Goal: Download file/media

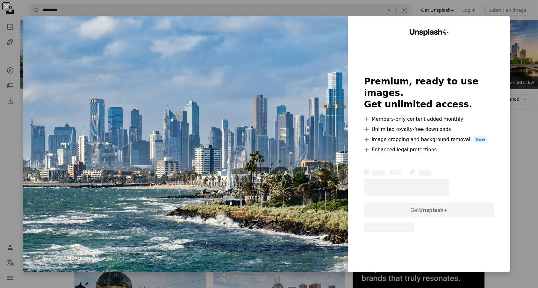
scroll to position [254, 0]
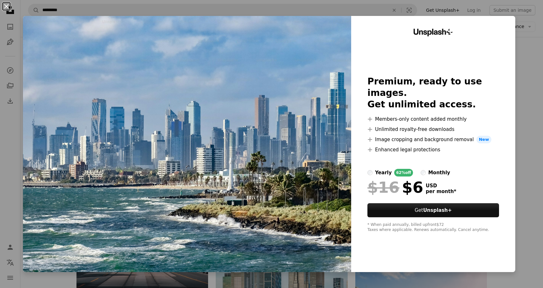
click at [5, 6] on button "An X shape" at bounding box center [7, 7] width 8 height 8
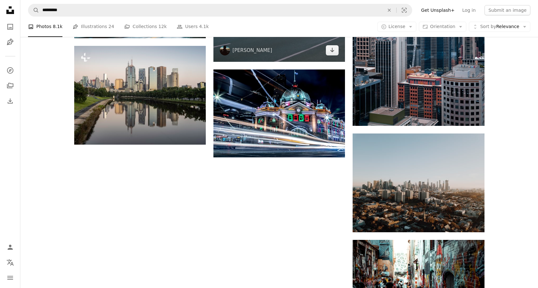
scroll to position [788, 0]
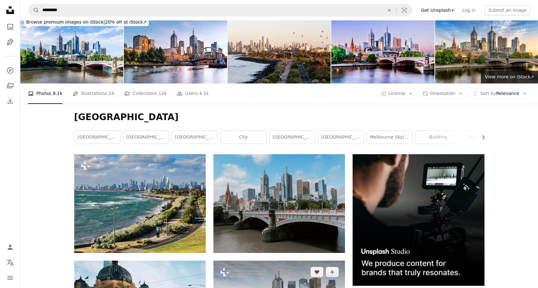
scroll to position [0, 0]
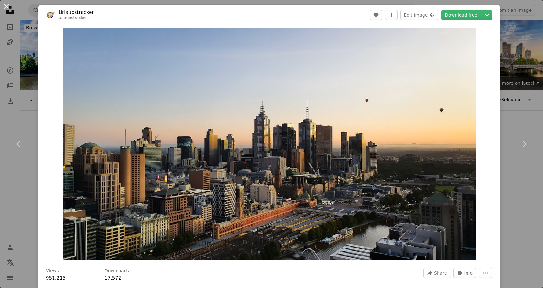
click at [8, 5] on button "An X shape" at bounding box center [7, 7] width 8 height 8
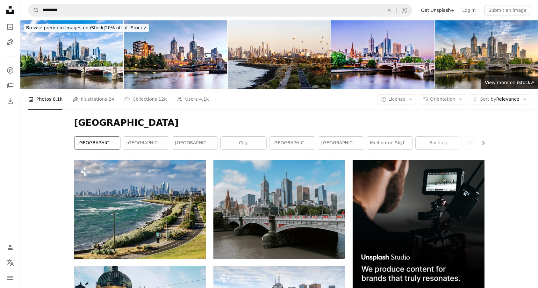
click at [107, 137] on link "[GEOGRAPHIC_DATA]" at bounding box center [98, 143] width 46 height 13
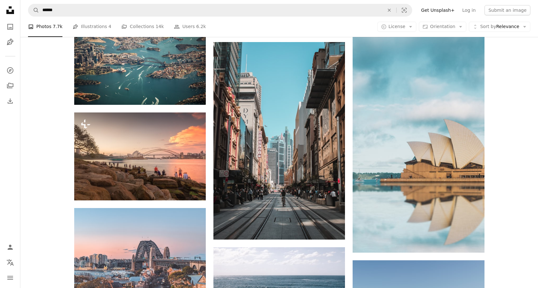
scroll to position [319, 0]
